Goal: Navigation & Orientation: Find specific page/section

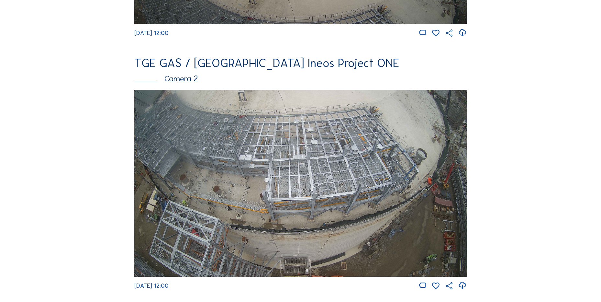
scroll to position [259, 0]
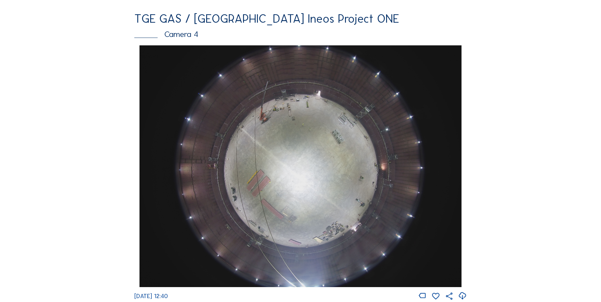
scroll to position [615, 0]
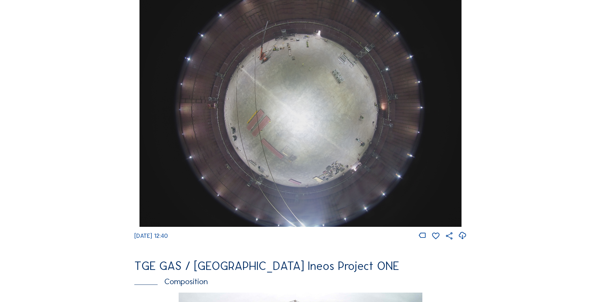
click at [465, 241] on icon at bounding box center [462, 235] width 9 height 11
drag, startPoint x: 99, startPoint y: 149, endPoint x: 105, endPoint y: 135, distance: 14.5
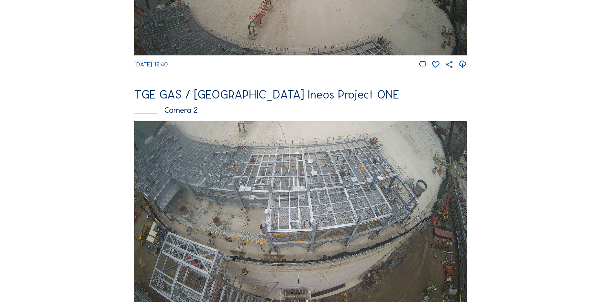
scroll to position [356, 0]
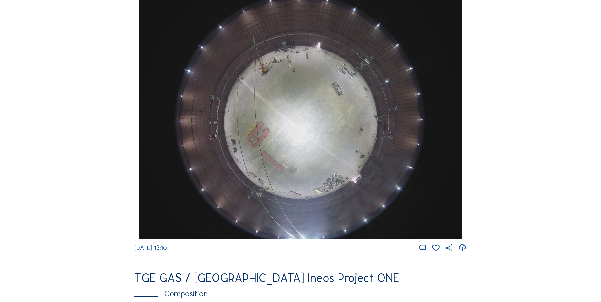
scroll to position [647, 0]
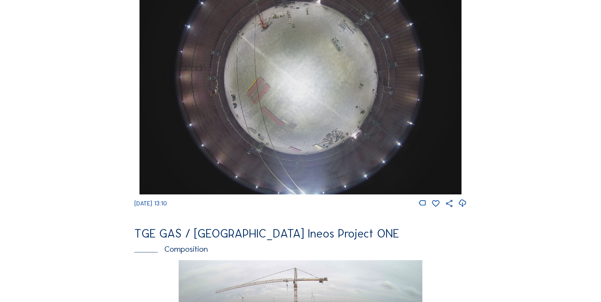
click at [463, 208] on icon at bounding box center [462, 203] width 9 height 11
drag, startPoint x: 90, startPoint y: 198, endPoint x: 89, endPoint y: 185, distance: 13.0
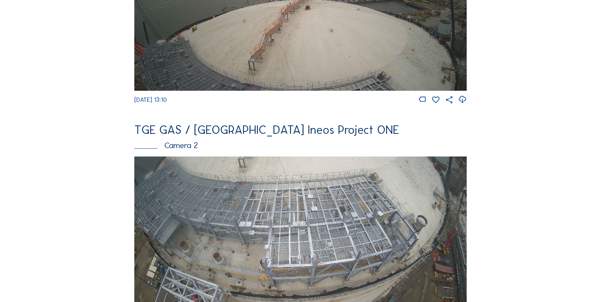
scroll to position [227, 0]
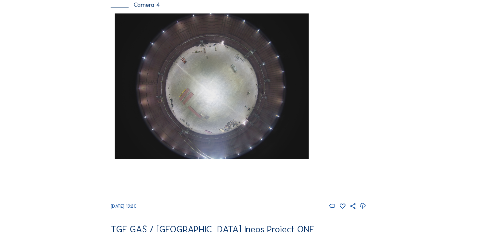
scroll to position [581, 0]
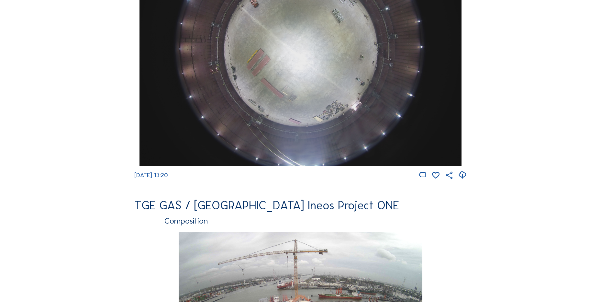
scroll to position [743, 0]
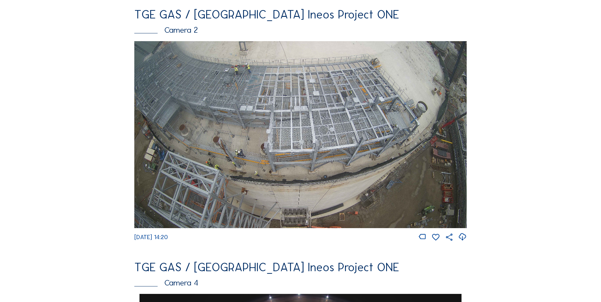
scroll to position [291, 0]
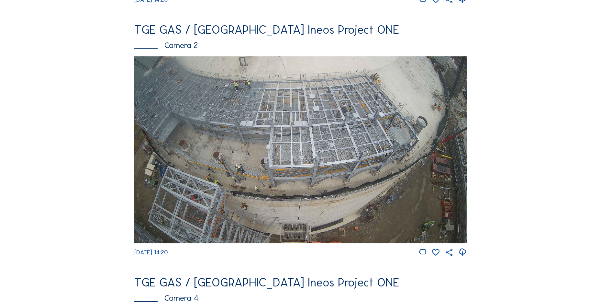
click at [466, 252] on icon at bounding box center [462, 252] width 9 height 11
click at [308, 154] on img at bounding box center [300, 149] width 332 height 187
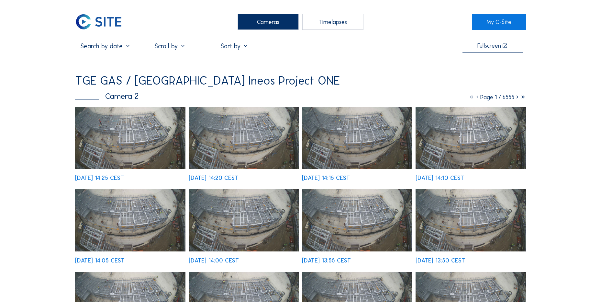
click at [122, 116] on img at bounding box center [130, 138] width 110 height 62
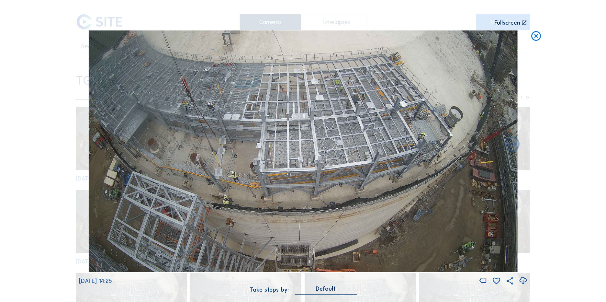
click at [536, 39] on icon at bounding box center [536, 36] width 12 height 12
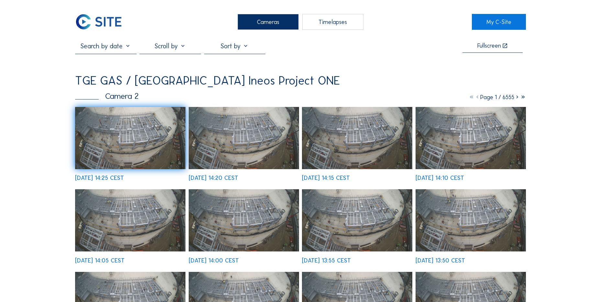
click at [87, 22] on img at bounding box center [98, 22] width 47 height 16
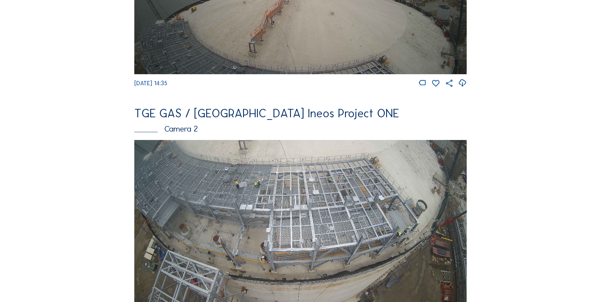
scroll to position [259, 0]
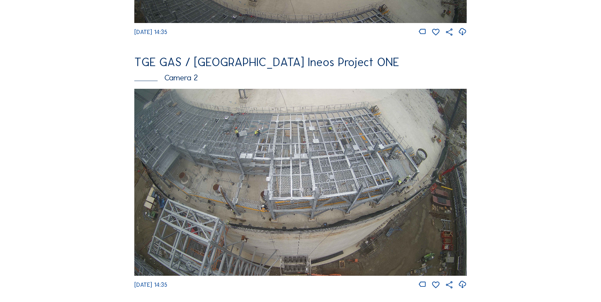
click at [464, 289] on icon at bounding box center [462, 284] width 9 height 11
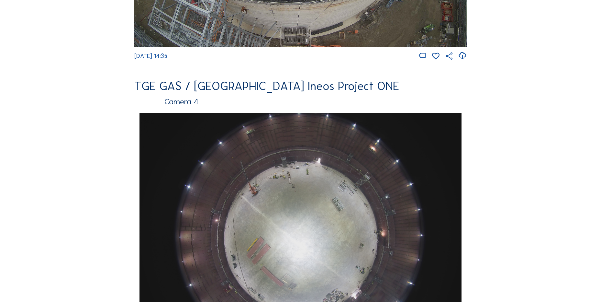
scroll to position [583, 0]
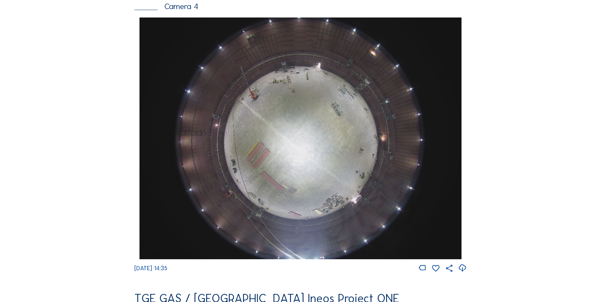
click at [23, 32] on div "Cameras Timelapses My C-Site Feed Photo Show Map Search Fullscreen TGE GAS / An…" at bounding box center [300, 140] width 601 height 1446
